Goal: Navigation & Orientation: Find specific page/section

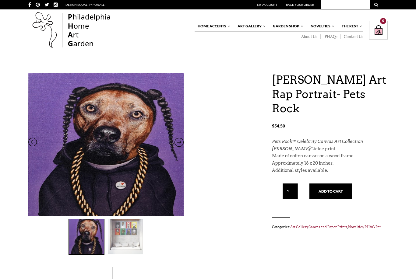
click at [135, 224] on img at bounding box center [125, 236] width 35 height 35
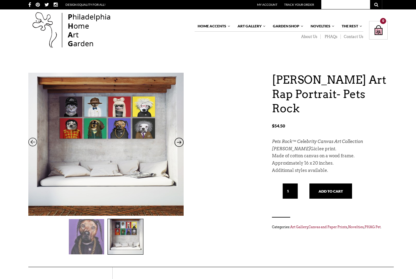
click at [0, 0] on link "Wall Decor" at bounding box center [0, 0] width 0 height 0
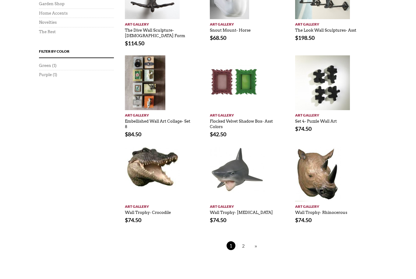
scroll to position [389, 0]
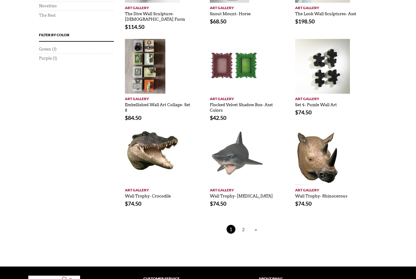
click at [257, 226] on link "»" at bounding box center [255, 230] width 5 height 8
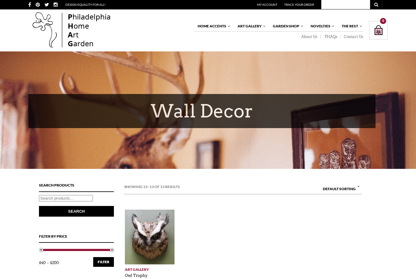
click at [0, 0] on link "Original Art" at bounding box center [0, 0] width 0 height 0
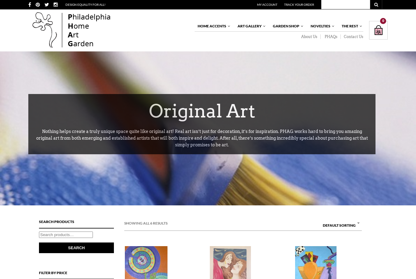
click at [0, 0] on link "Other Media" at bounding box center [0, 0] width 0 height 0
